Goal: Navigation & Orientation: Understand site structure

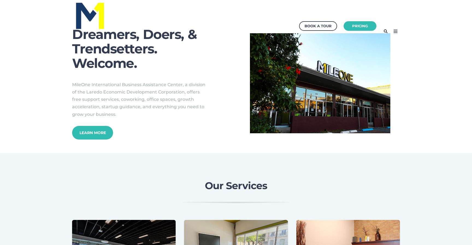
click at [397, 31] on icon at bounding box center [395, 31] width 9 height 9
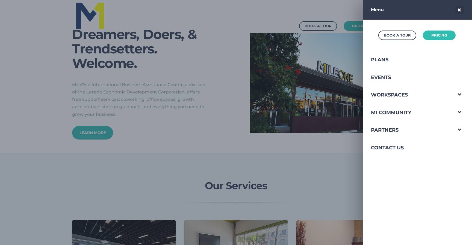
click at [459, 10] on icon at bounding box center [459, 9] width 9 height 9
